Goal: Task Accomplishment & Management: Manage account settings

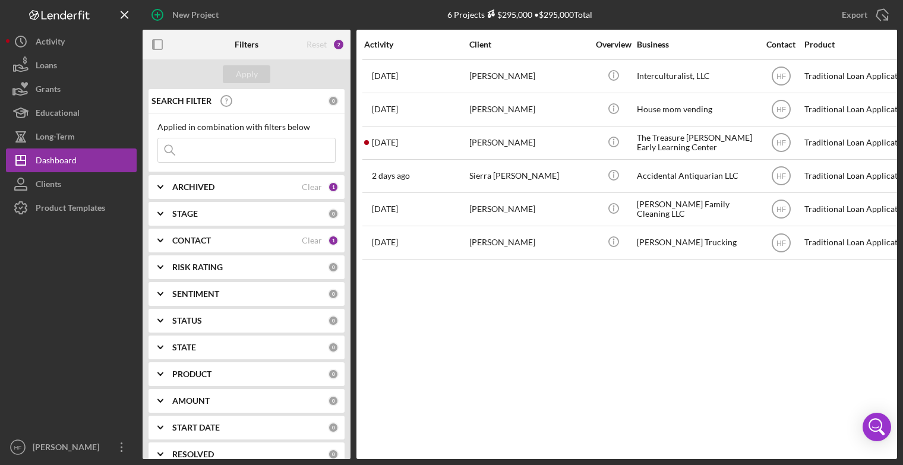
click at [711, 266] on div "Activity Client Overview Business Contact Product Category Amount Started Icon/…" at bounding box center [626, 244] width 541 height 429
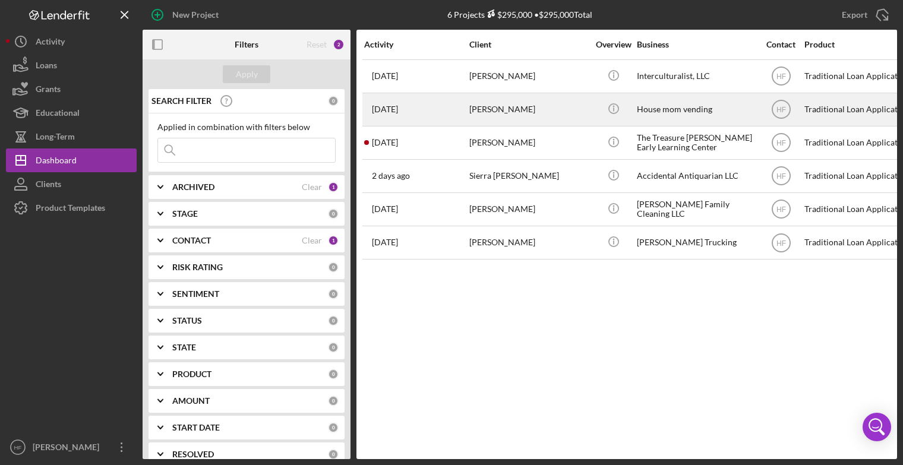
click at [555, 104] on div "[PERSON_NAME]" at bounding box center [528, 109] width 119 height 31
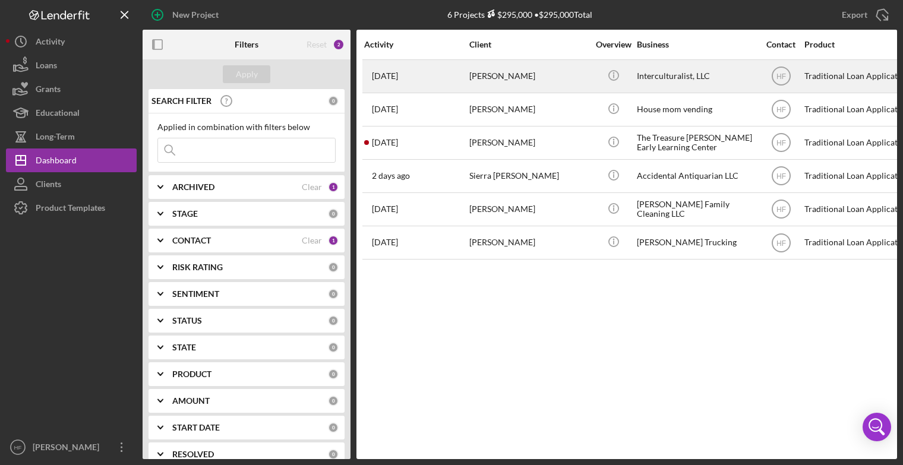
click at [443, 83] on div "[DATE] [PERSON_NAME]" at bounding box center [416, 76] width 104 height 31
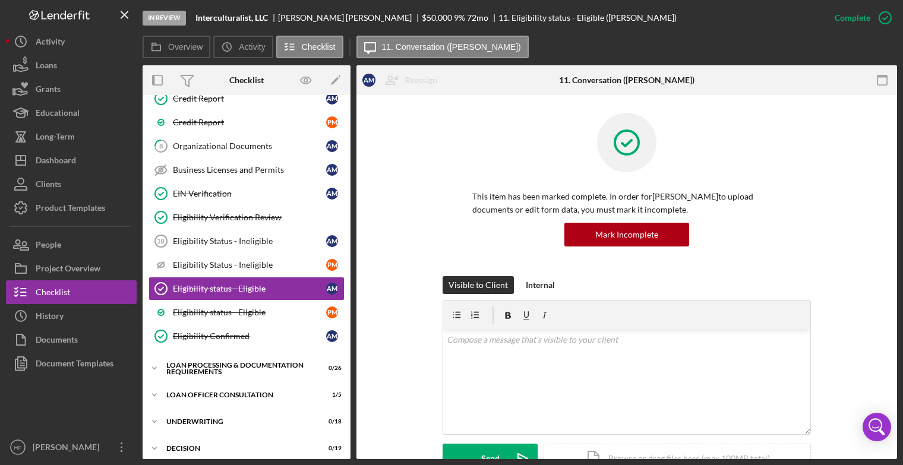
scroll to position [311, 0]
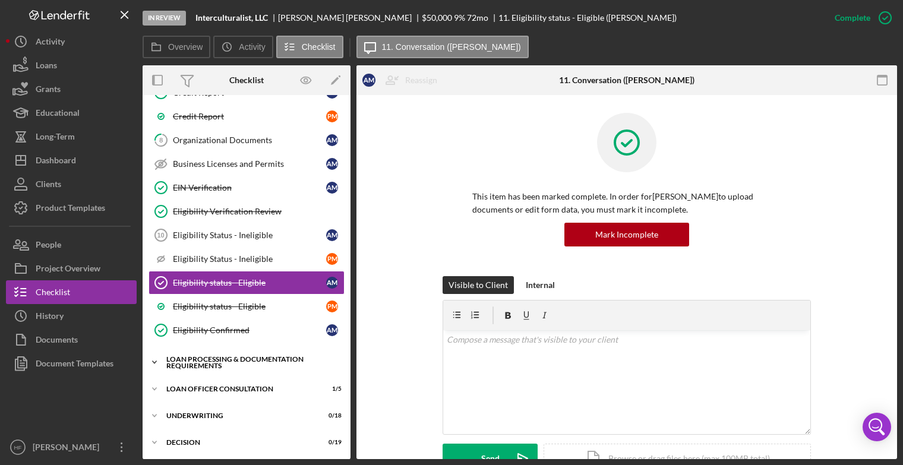
click at [239, 358] on div "Loan Processing & Documentation Requirements" at bounding box center [250, 363] width 169 height 14
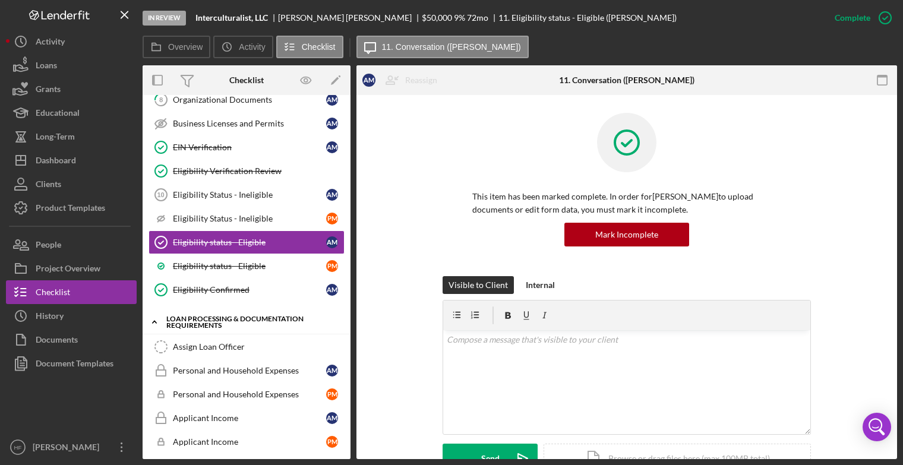
scroll to position [352, 0]
click at [242, 344] on div "Assign Loan Officer" at bounding box center [258, 347] width 171 height 10
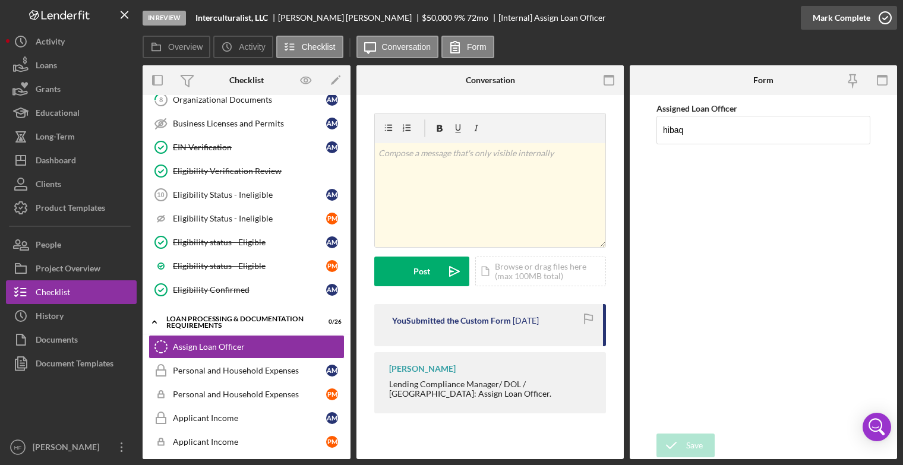
click at [865, 16] on div "Mark Complete" at bounding box center [842, 18] width 58 height 24
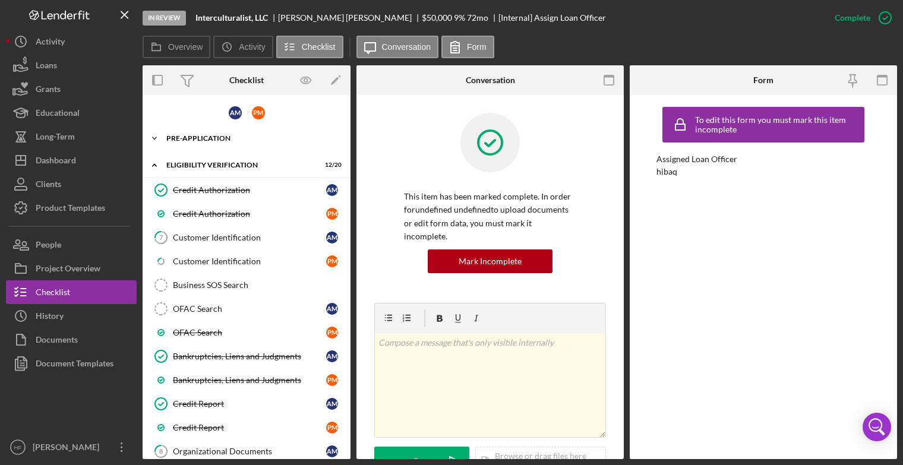
click at [236, 138] on div "Pre-Application" at bounding box center [250, 138] width 169 height 7
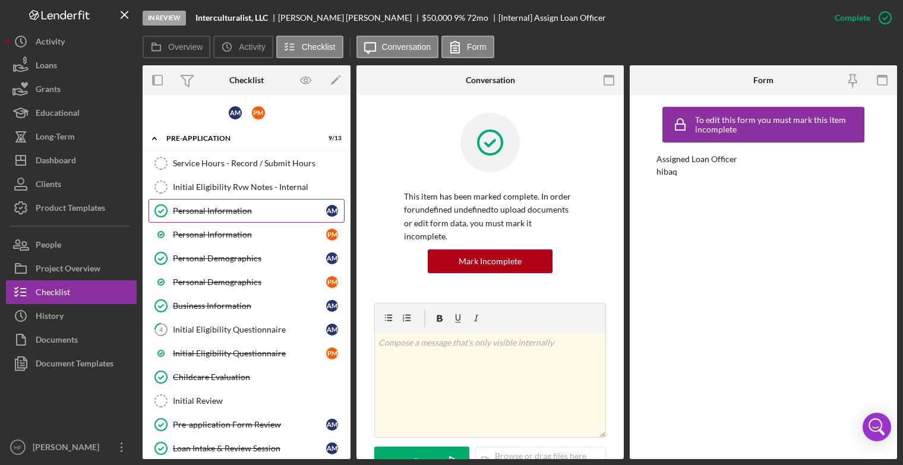
click at [242, 210] on div "Personal Information" at bounding box center [249, 211] width 153 height 10
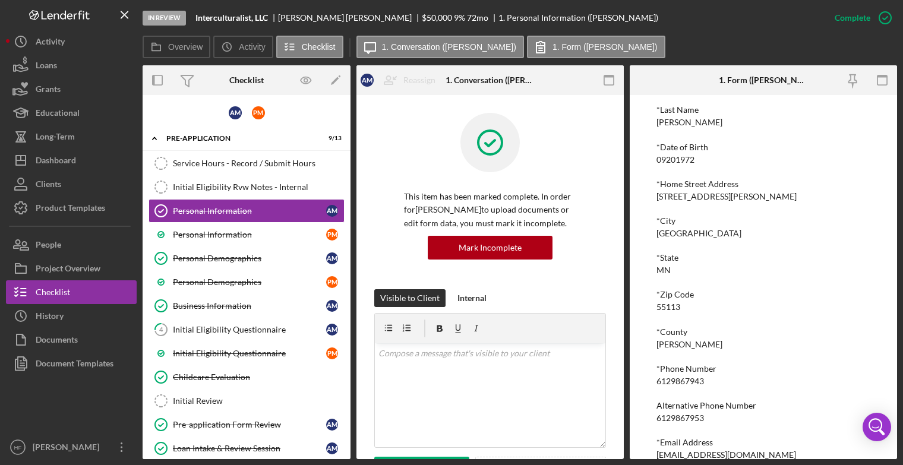
scroll to position [124, 0]
click at [57, 170] on div "Dashboard" at bounding box center [56, 162] width 40 height 27
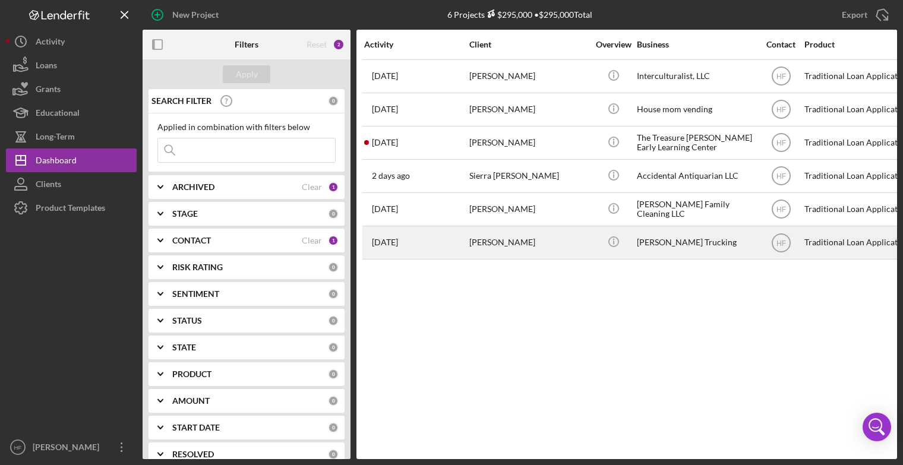
drag, startPoint x: 487, startPoint y: 252, endPoint x: 442, endPoint y: 248, distance: 45.3
click at [442, 248] on div "[DATE] [PERSON_NAME]" at bounding box center [416, 242] width 104 height 31
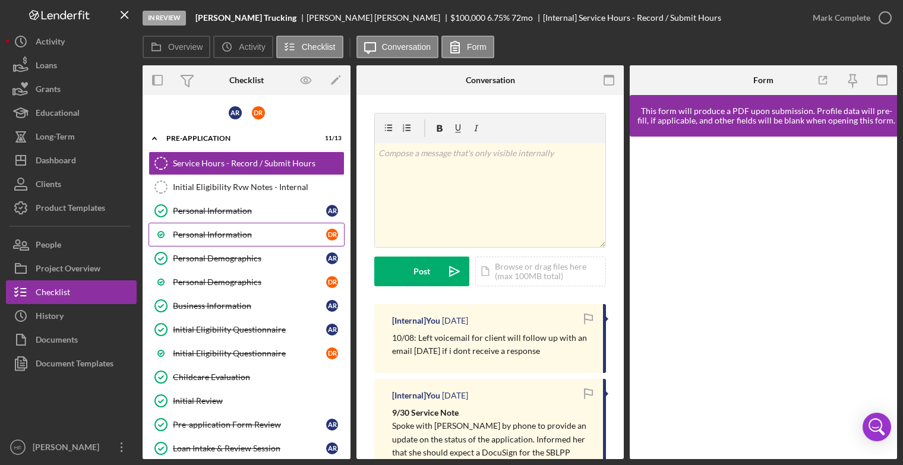
click at [292, 232] on div "Personal Information" at bounding box center [249, 235] width 153 height 10
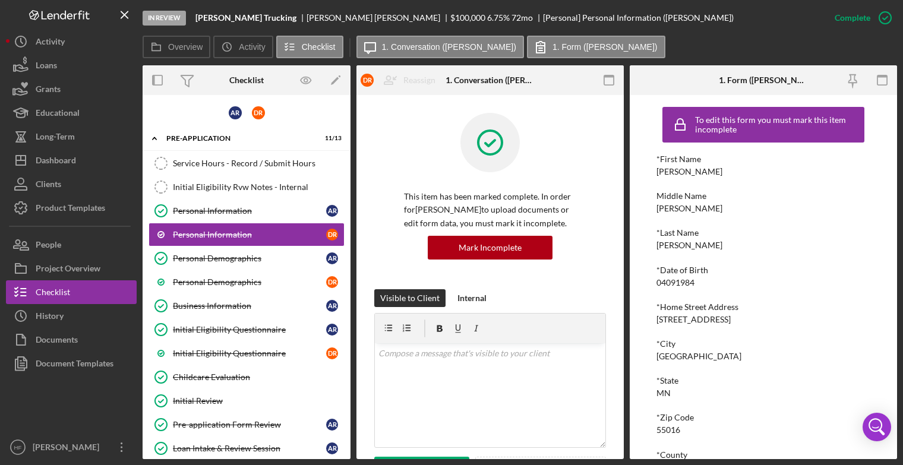
scroll to position [141, 0]
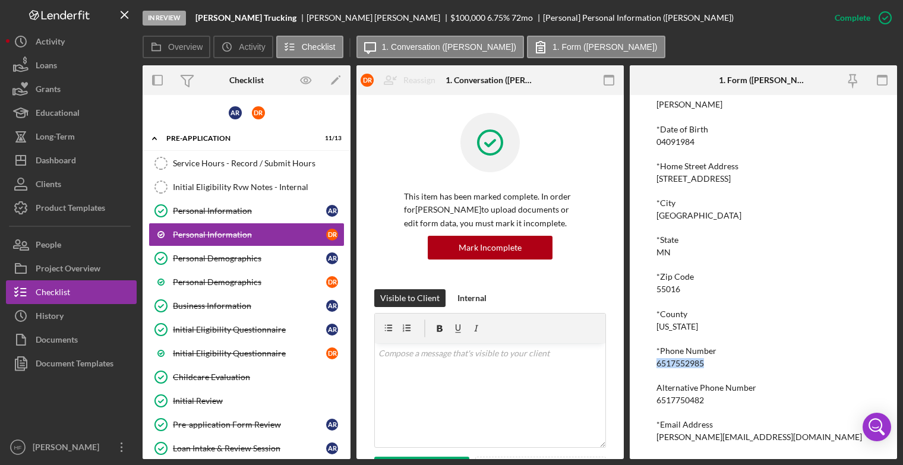
drag, startPoint x: 708, startPoint y: 363, endPoint x: 630, endPoint y: 363, distance: 77.8
click at [630, 363] on div "To edit this form you must mark this item incomplete *First Name [PERSON_NAME] …" at bounding box center [763, 277] width 267 height 364
copy div "6517552985"
click at [46, 157] on div "Dashboard" at bounding box center [56, 162] width 40 height 27
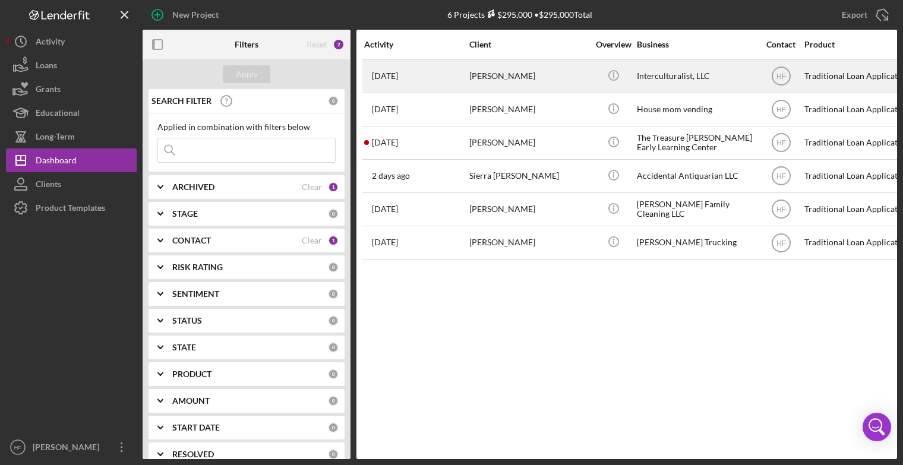
drag, startPoint x: 503, startPoint y: 88, endPoint x: 442, endPoint y: 80, distance: 61.1
click at [442, 80] on div "[DATE] [PERSON_NAME]" at bounding box center [416, 76] width 104 height 31
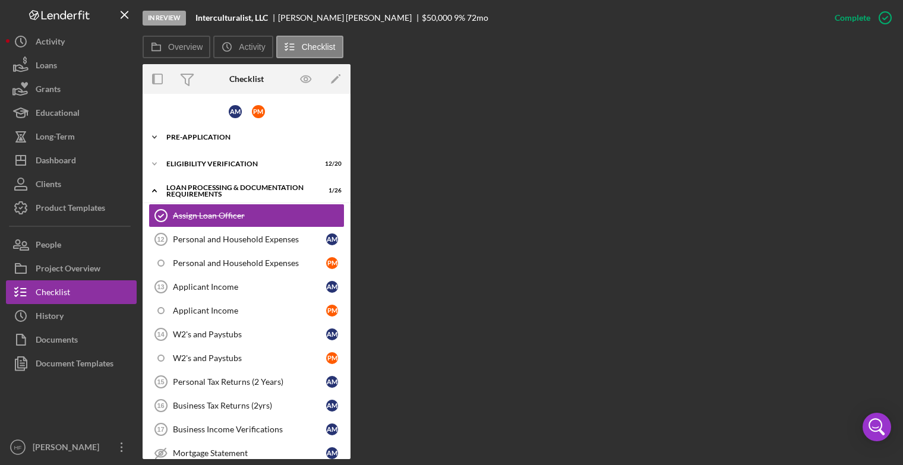
click at [226, 135] on div "Pre-Application" at bounding box center [250, 137] width 169 height 7
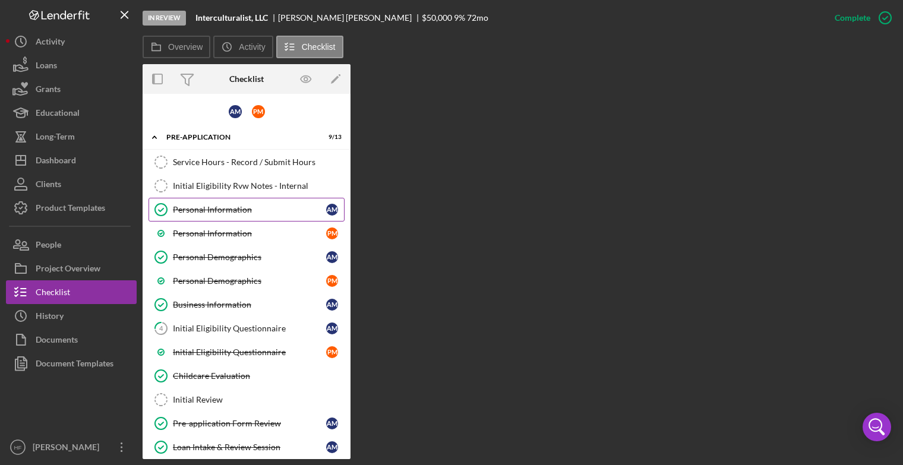
click at [239, 213] on link "Personal Information Personal Information A M" at bounding box center [247, 210] width 196 height 24
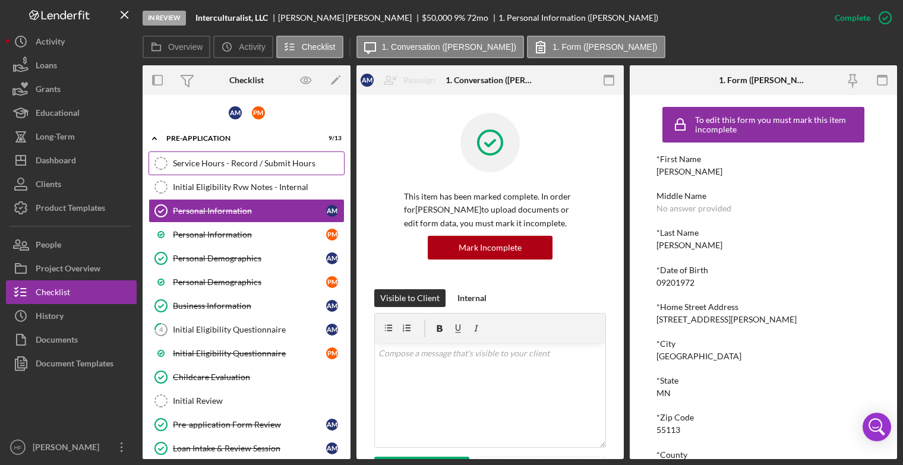
click at [245, 166] on div "Service Hours - Record / Submit Hours" at bounding box center [258, 164] width 171 height 10
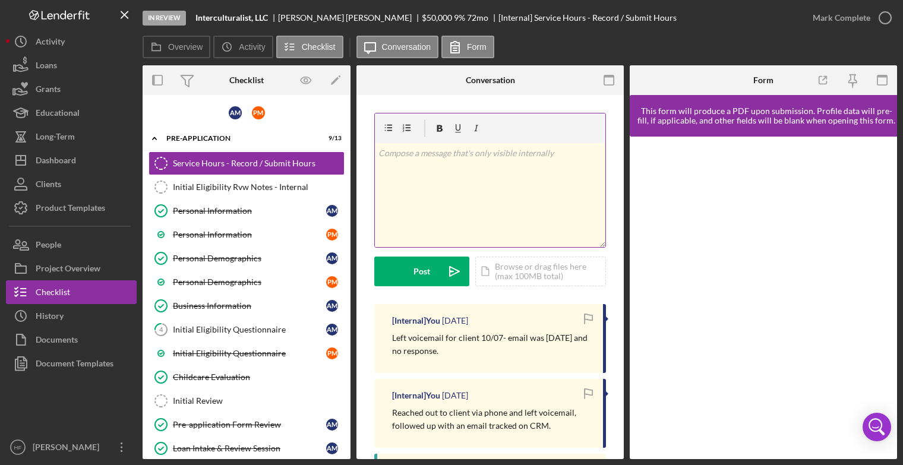
click at [418, 203] on div "v Color teal Color pink Remove color Add row above Add row below Add column bef…" at bounding box center [490, 195] width 230 height 104
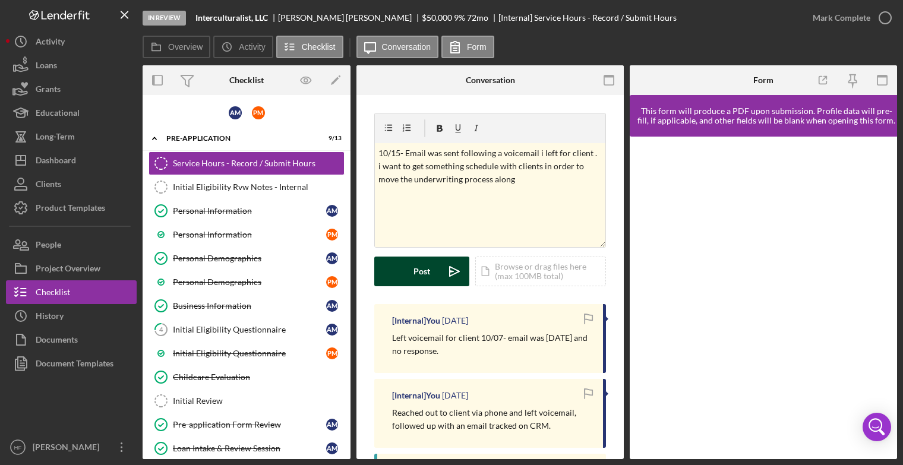
click at [421, 268] on div "Post" at bounding box center [421, 272] width 17 height 30
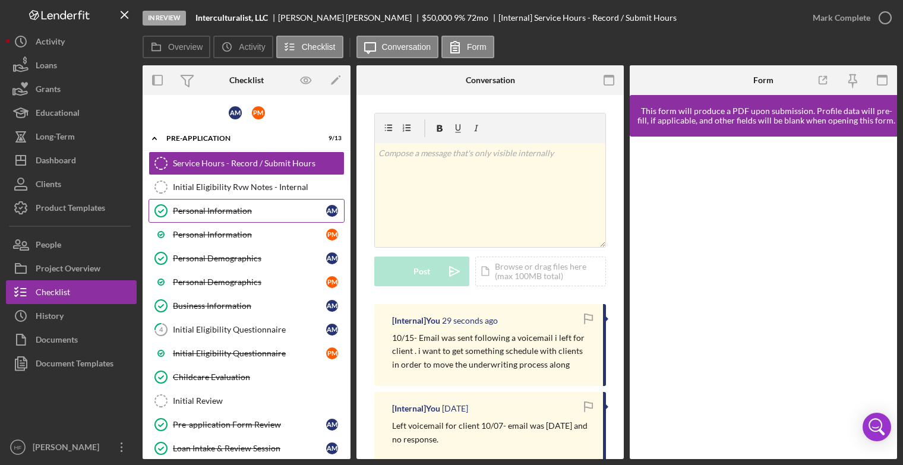
click at [286, 213] on div "Personal Information" at bounding box center [249, 211] width 153 height 10
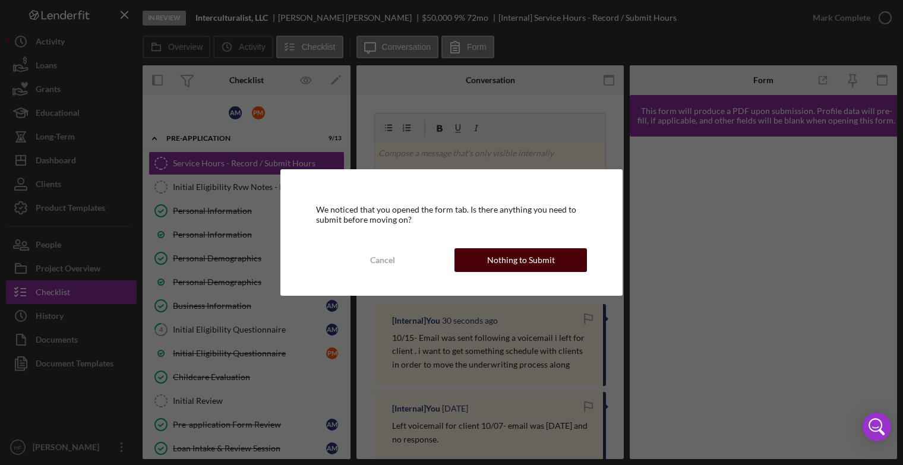
click at [500, 258] on div "Nothing to Submit" at bounding box center [521, 260] width 68 height 24
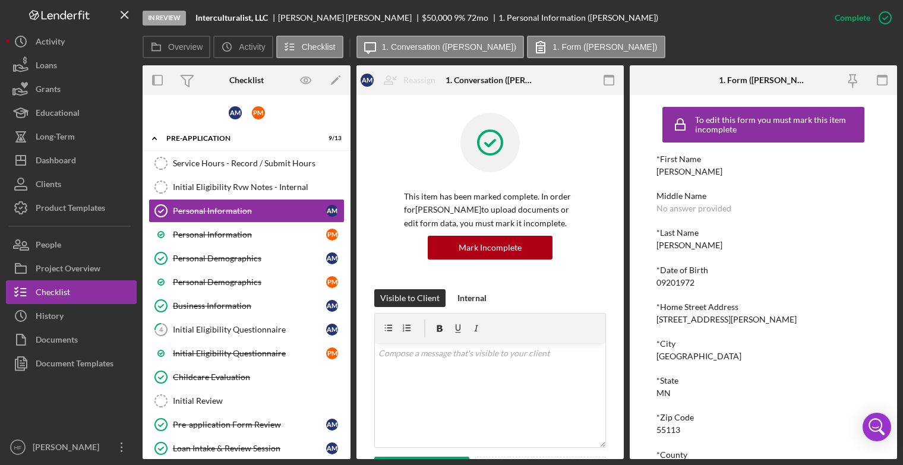
scroll to position [141, 0]
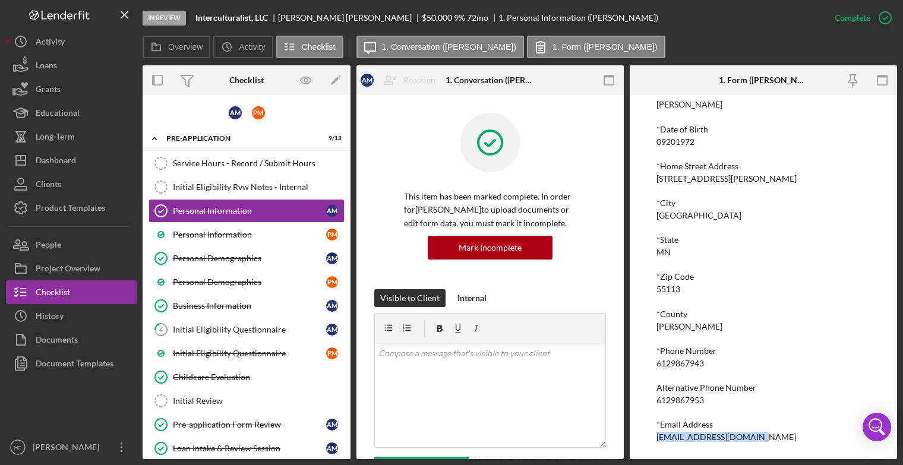
drag, startPoint x: 771, startPoint y: 434, endPoint x: 651, endPoint y: 437, distance: 120.0
click at [651, 437] on div "To edit this form you must mark this item incomplete *First Name [PERSON_NAME] …" at bounding box center [763, 277] width 267 height 364
copy div "[EMAIL_ADDRESS][DOMAIN_NAME]"
click at [100, 159] on button "Icon/Dashboard Dashboard" at bounding box center [71, 161] width 131 height 24
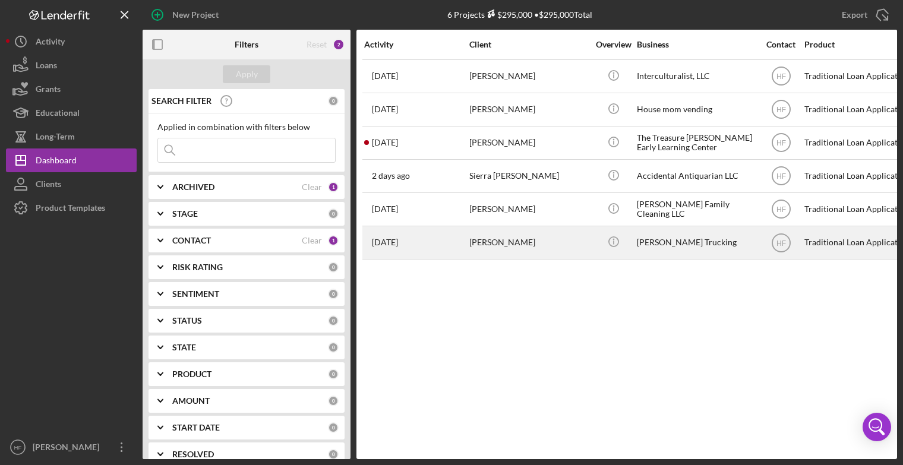
click at [549, 235] on div "[PERSON_NAME]" at bounding box center [528, 242] width 119 height 31
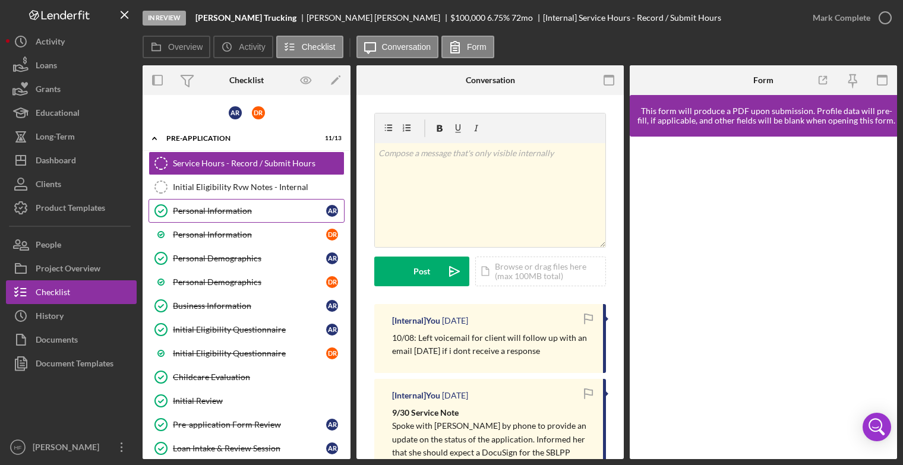
click at [268, 206] on div "Personal Information" at bounding box center [249, 211] width 153 height 10
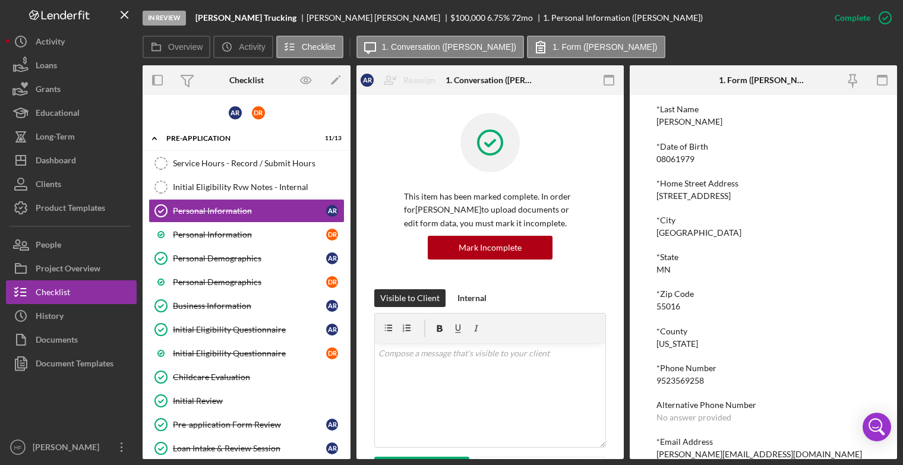
scroll to position [141, 0]
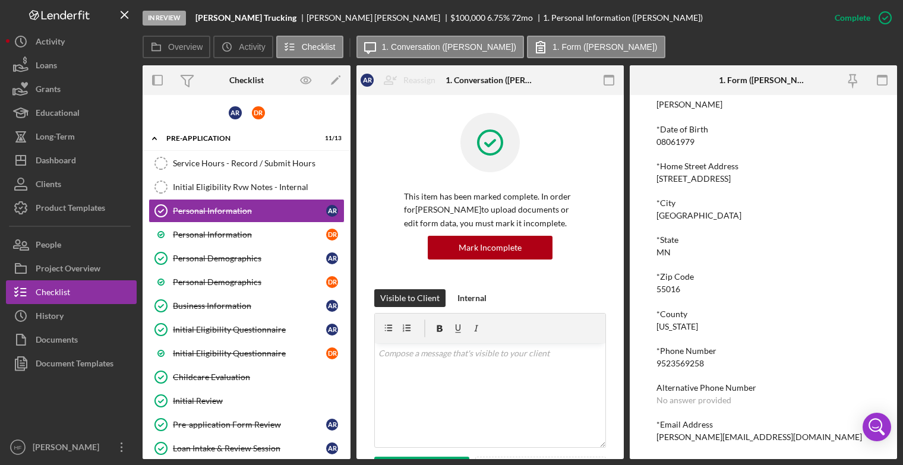
click at [703, 363] on div "*Phone Number [PHONE_NUMBER]" at bounding box center [763, 357] width 214 height 22
drag, startPoint x: 707, startPoint y: 366, endPoint x: 656, endPoint y: 364, distance: 51.7
click at [656, 364] on div "9523569258" at bounding box center [680, 364] width 48 height 10
drag, startPoint x: 656, startPoint y: 364, endPoint x: 722, endPoint y: 363, distance: 66.5
click at [722, 363] on div "*Phone Number [PHONE_NUMBER]" at bounding box center [763, 357] width 214 height 22
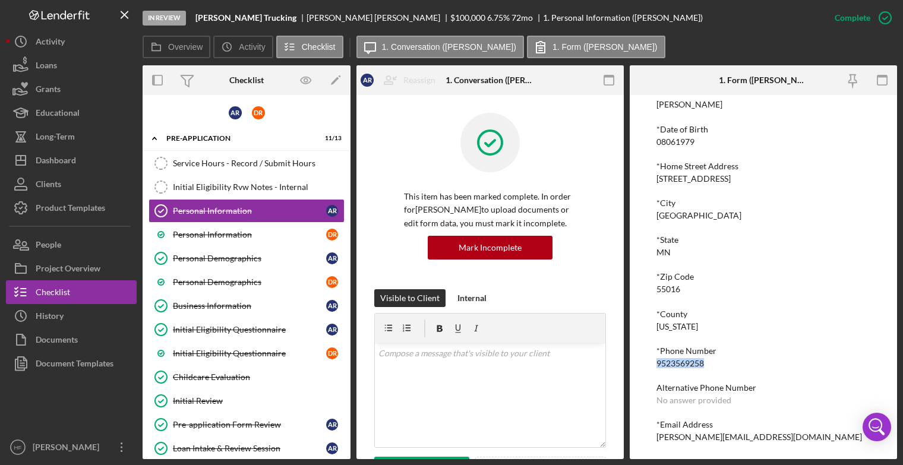
copy div "9523569258"
